Goal: Transaction & Acquisition: Purchase product/service

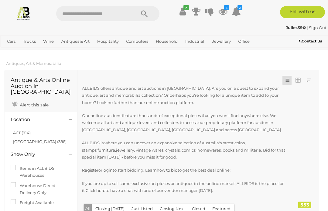
click at [224, 8] on icon "6" at bounding box center [226, 7] width 5 height 5
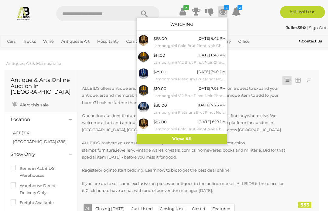
click at [222, 11] on icon at bounding box center [222, 11] width 9 height 11
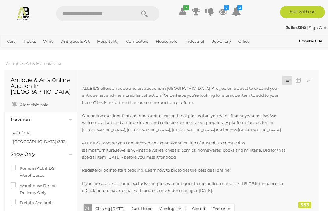
click at [22, 130] on link "ACT (914)" at bounding box center [22, 132] width 18 height 5
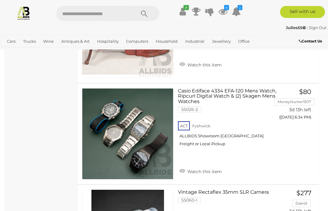
scroll to position [545, 0]
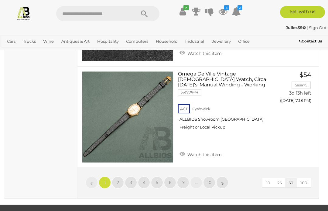
click at [209, 180] on span "10" at bounding box center [209, 182] width 4 height 5
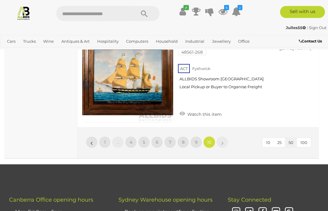
scroll to position [1339, 0]
click at [195, 139] on span "9" at bounding box center [196, 141] width 3 height 5
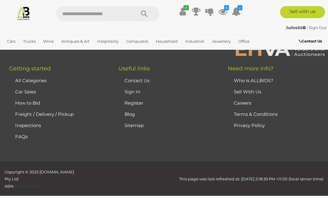
scroll to position [156, 0]
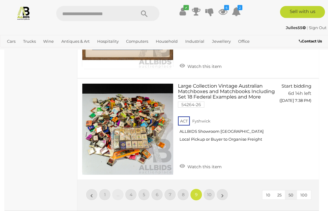
scroll to position [5243, 0]
click at [183, 192] on span "8" at bounding box center [183, 194] width 3 height 5
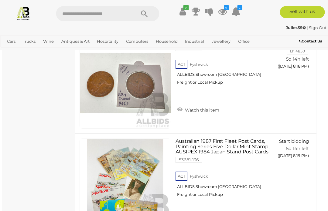
scroll to position [805, 2]
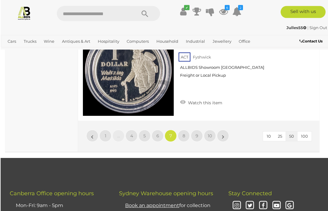
scroll to position [5193, 0]
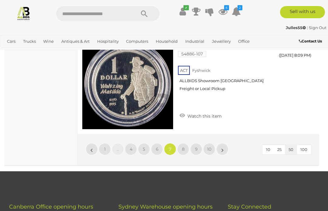
click at [156, 143] on link "6" at bounding box center [157, 149] width 12 height 12
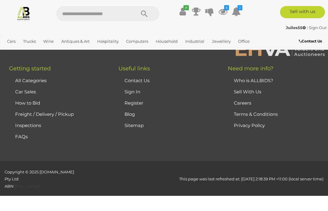
scroll to position [156, 0]
